Goal: Task Accomplishment & Management: Manage account settings

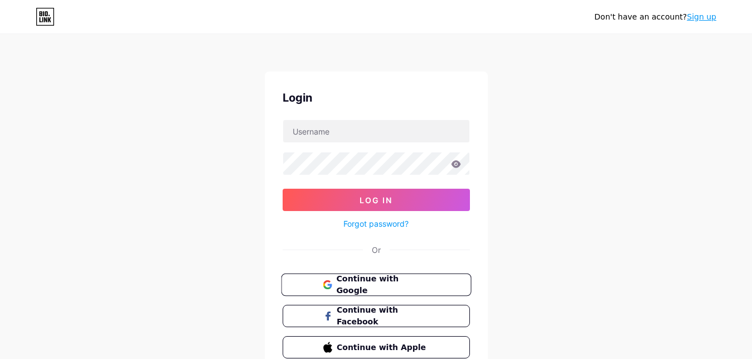
click at [306, 290] on button "Continue with Google" at bounding box center [376, 284] width 190 height 23
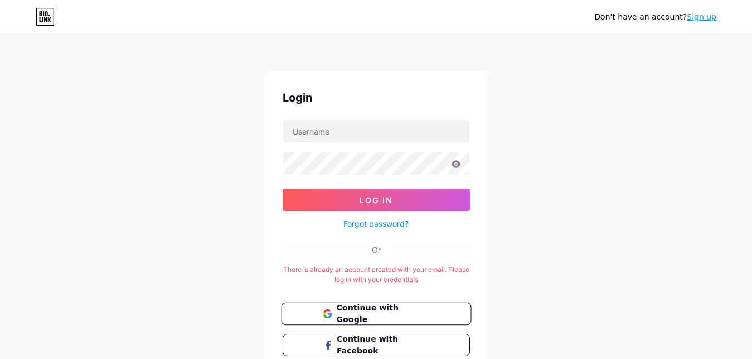
click at [367, 311] on span "Continue with Google" at bounding box center [382, 314] width 93 height 24
click at [311, 129] on input "text" at bounding box center [376, 131] width 186 height 22
paste input "Converthink solutions"
type input "Converthink solutions"
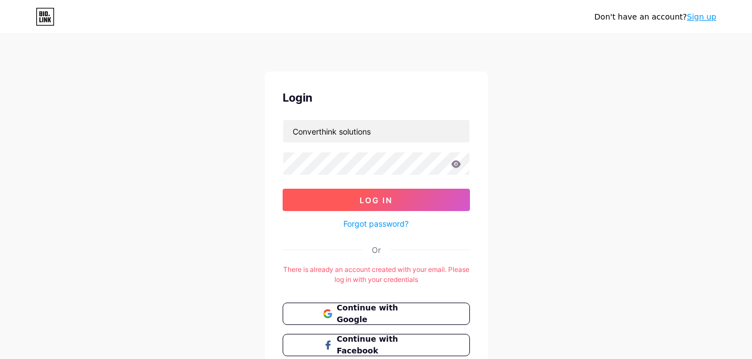
click at [359, 202] on button "Log In" at bounding box center [376, 200] width 187 height 22
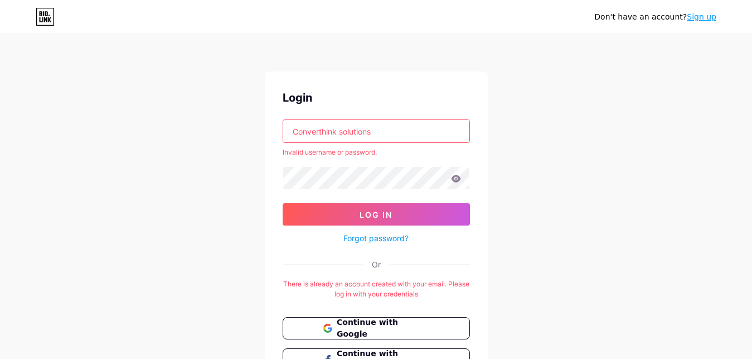
drag, startPoint x: 393, startPoint y: 124, endPoint x: 186, endPoint y: 127, distance: 206.4
click at [283, 127] on input "Converthink solutions" at bounding box center [376, 131] width 186 height 22
drag, startPoint x: 602, startPoint y: 176, endPoint x: 596, endPoint y: 178, distance: 6.0
click at [600, 177] on div "Don't have an account? Sign up Login Converthink solutions Invalid username or …" at bounding box center [376, 227] width 752 height 455
click at [382, 218] on span "Log In" at bounding box center [376, 214] width 33 height 9
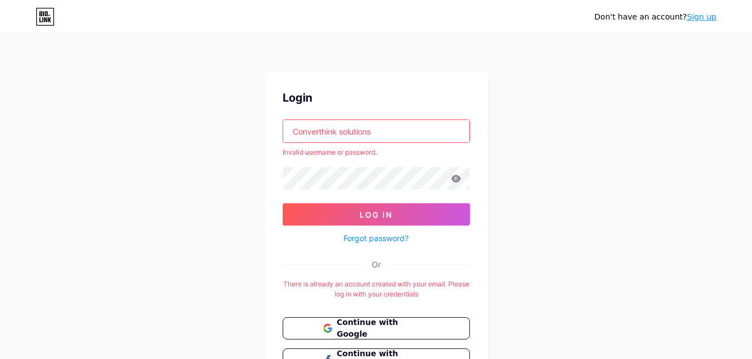
click at [375, 130] on input "Converthink solutions" at bounding box center [376, 131] width 186 height 22
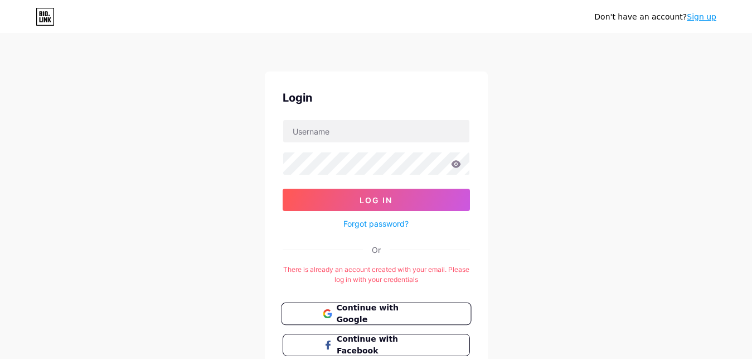
click at [324, 319] on button "Continue with Google" at bounding box center [376, 313] width 190 height 23
